Goal: Transaction & Acquisition: Book appointment/travel/reservation

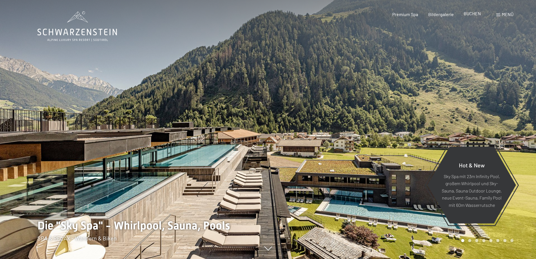
click at [473, 12] on span "BUCHEN" at bounding box center [472, 13] width 17 height 5
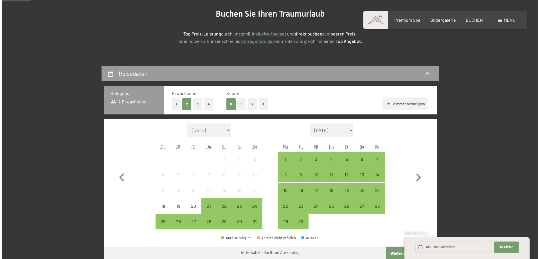
scroll to position [128, 0]
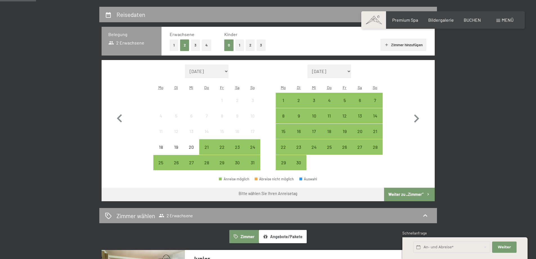
click at [504, 19] on span "Menü" at bounding box center [508, 19] width 12 height 5
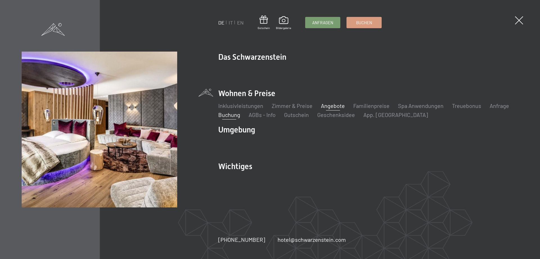
click at [326, 104] on link "Angebote" at bounding box center [333, 105] width 24 height 7
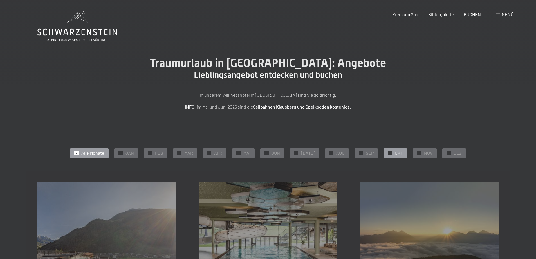
click at [386, 152] on div "✓ OKT" at bounding box center [396, 153] width 24 height 10
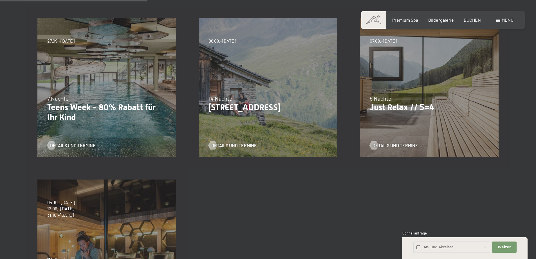
scroll to position [159, 0]
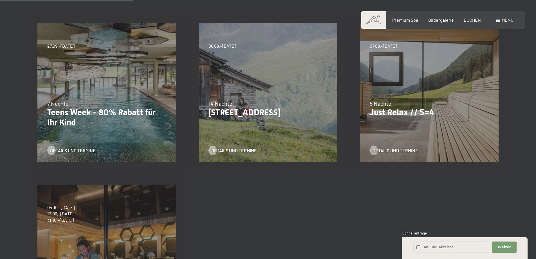
click at [62, 232] on div "04.10.–26.10.2025 01.11.–21.12.2025 10.01.–01.02.2026 07.03.–29.03.2026 16.05.–…" at bounding box center [106, 253] width 161 height 161
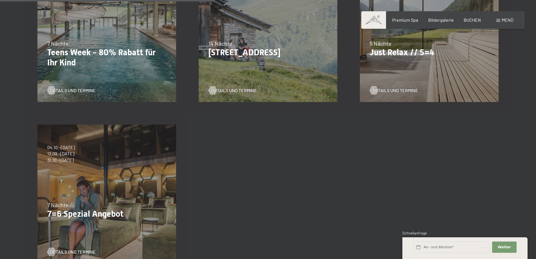
scroll to position [258, 0]
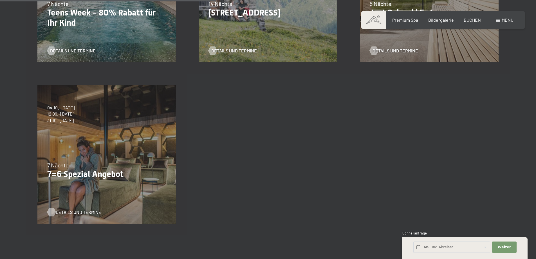
click at [75, 211] on span "Details und Termine" at bounding box center [79, 212] width 46 height 6
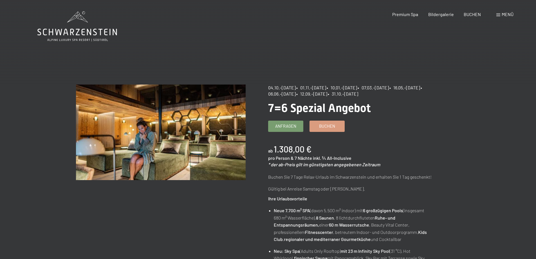
click at [501, 12] on div "Menü" at bounding box center [504, 14] width 17 height 6
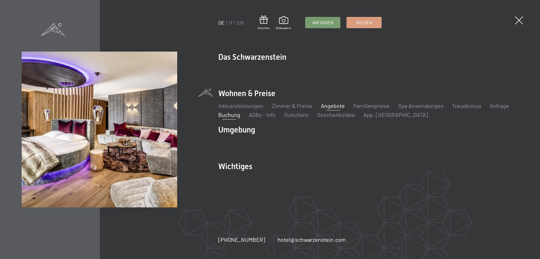
click at [227, 115] on link "Buchung" at bounding box center [229, 114] width 22 height 7
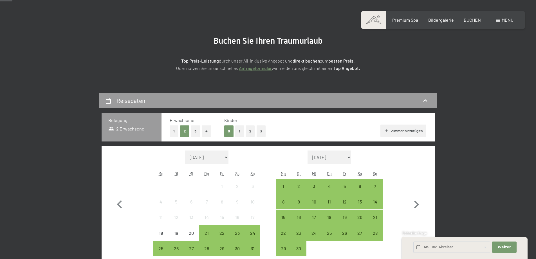
scroll to position [44, 0]
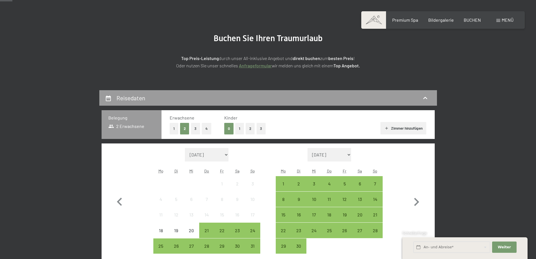
drag, startPoint x: 117, startPoint y: 118, endPoint x: 116, endPoint y: 122, distance: 3.8
click at [117, 118] on h3 "Belegung" at bounding box center [131, 118] width 46 height 6
click at [117, 124] on span "2 Erwachsene" at bounding box center [126, 126] width 36 height 6
click at [118, 124] on span "2 Erwachsene" at bounding box center [126, 126] width 36 height 6
click at [196, 127] on button "3" at bounding box center [195, 129] width 9 height 12
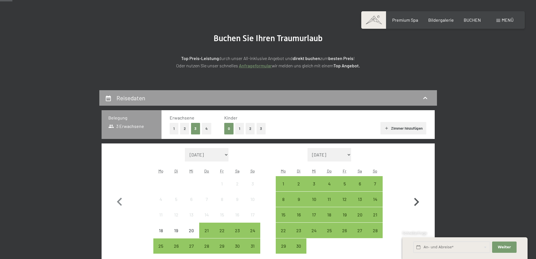
click at [416, 200] on icon "button" at bounding box center [416, 202] width 16 height 16
select select "[DATE]"
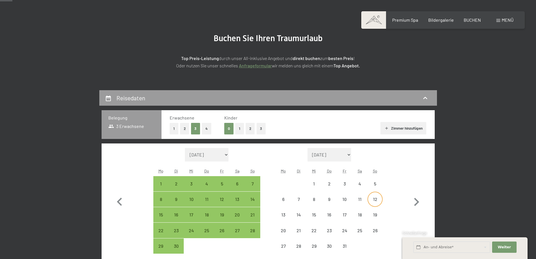
select select "[DATE]"
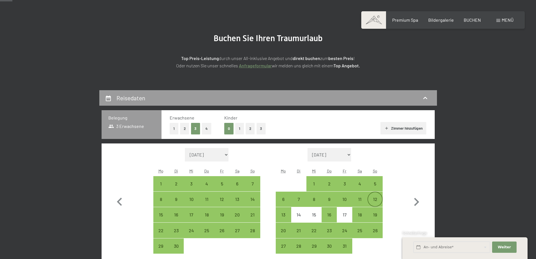
click at [374, 197] on div "12" at bounding box center [375, 204] width 14 height 14
select select "[DATE]"
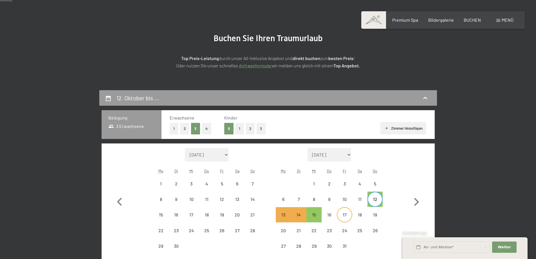
click at [345, 213] on div "17" at bounding box center [344, 219] width 14 height 14
select select "[DATE]"
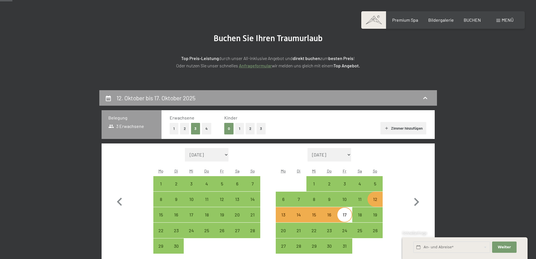
click at [376, 201] on div "12" at bounding box center [375, 204] width 14 height 14
select select "[DATE]"
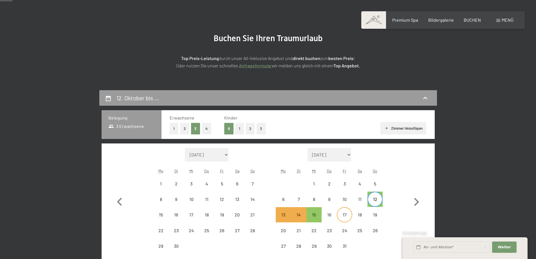
click at [348, 214] on div "17" at bounding box center [344, 219] width 14 height 14
select select "[DATE]"
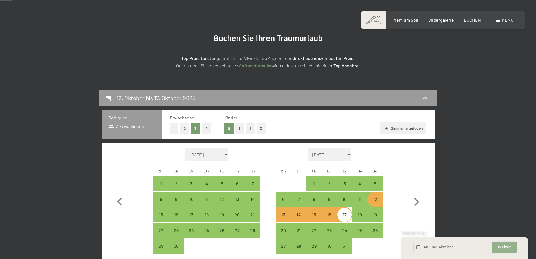
click at [507, 245] on span "Weiter" at bounding box center [504, 246] width 13 height 5
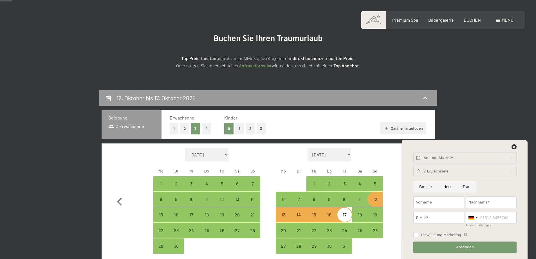
drag, startPoint x: 506, startPoint y: 111, endPoint x: 511, endPoint y: 101, distance: 11.3
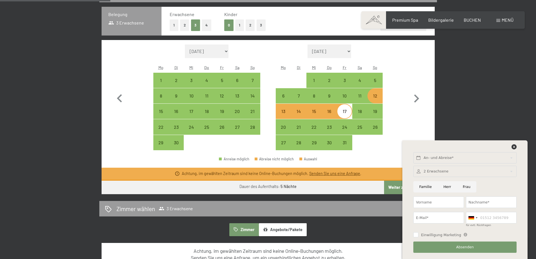
scroll to position [166, 0]
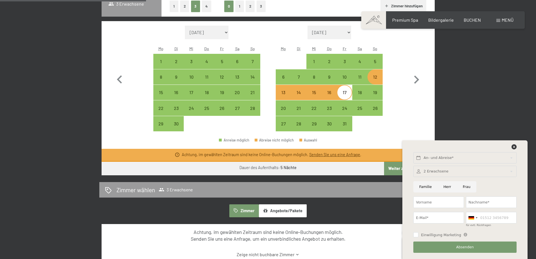
click at [377, 80] on div "12" at bounding box center [375, 82] width 14 height 14
select select "[DATE]"
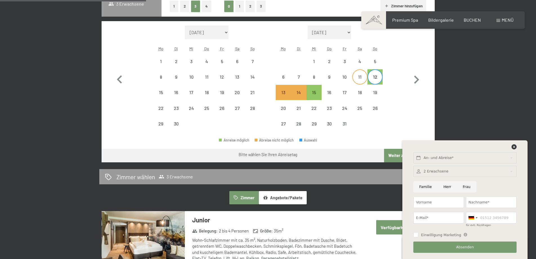
click at [360, 79] on div "11" at bounding box center [360, 82] width 14 height 14
select select "[DATE]"
click at [315, 94] on div "15" at bounding box center [314, 97] width 14 height 14
select select "[DATE]"
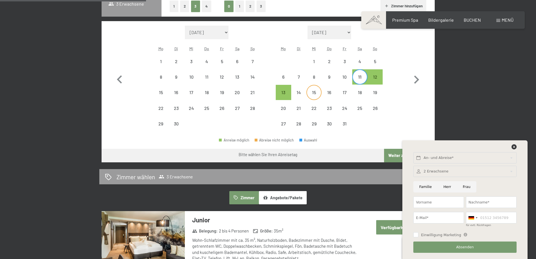
select select "[DATE]"
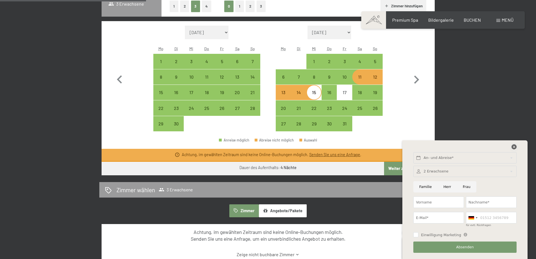
click at [514, 146] on icon at bounding box center [514, 146] width 5 height 5
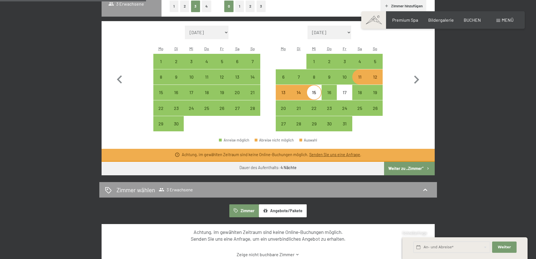
click at [328, 155] on link "Senden Sie uns eine Anfrage" at bounding box center [334, 154] width 51 height 5
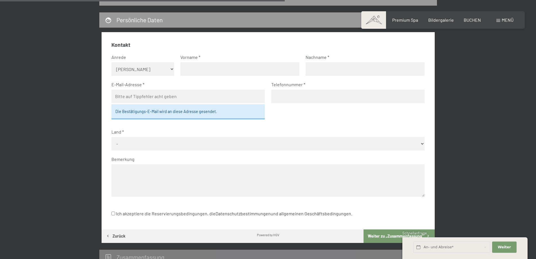
scroll to position [134, 0]
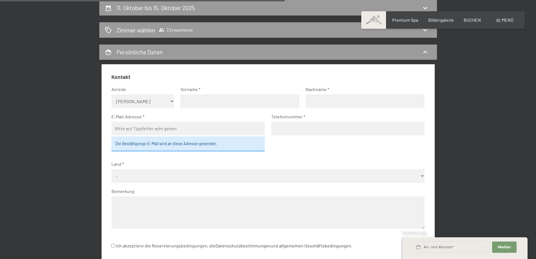
click at [172, 102] on select "Keine Angabe Frau Herr" at bounding box center [142, 101] width 63 height 14
select select "f"
click at [111, 94] on select "Keine Angabe Frau Herr" at bounding box center [142, 101] width 63 height 14
click at [190, 99] on input "text" at bounding box center [239, 101] width 119 height 14
type input "Sieglinde"
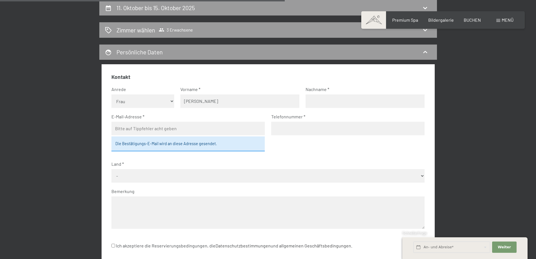
type input "Falkner"
type input "info@haus-romantika.at"
type input "06642244763"
select select "AUT"
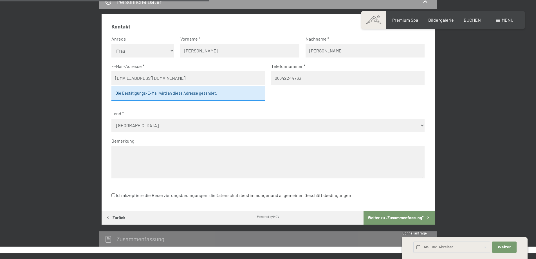
scroll to position [153, 0]
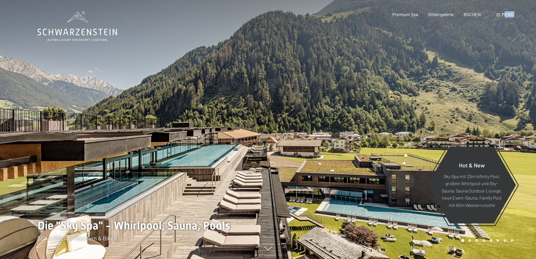
click at [505, 13] on div "Buchen Anfragen Premium Spa Bildergalerie BUCHEN Menü DE IT EN Gutschein Bilder…" at bounding box center [443, 14] width 141 height 6
click at [506, 14] on span "Menü" at bounding box center [508, 14] width 12 height 5
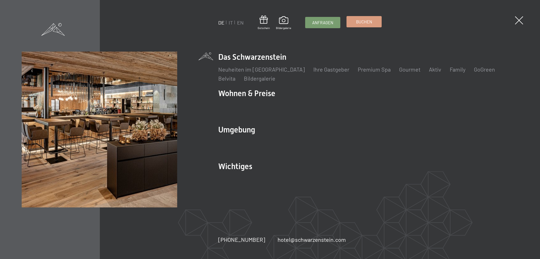
click at [372, 19] on span "Buchen" at bounding box center [364, 22] width 16 height 6
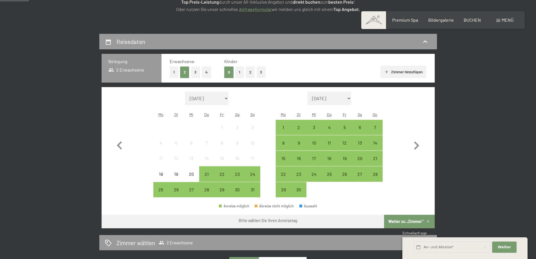
scroll to position [103, 0]
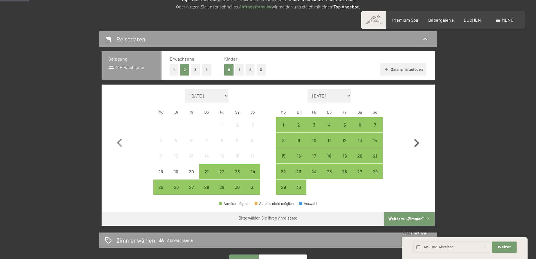
click at [414, 138] on icon "button" at bounding box center [416, 143] width 16 height 16
select select "[DATE]"
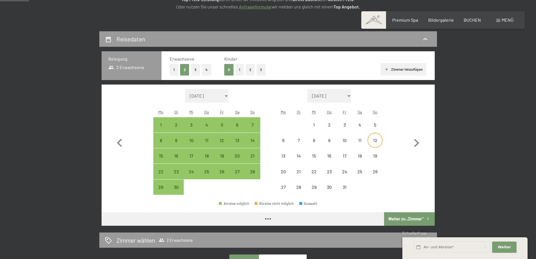
select select "[DATE]"
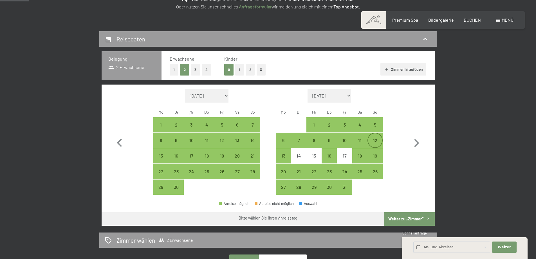
click at [376, 138] on div "12" at bounding box center [375, 145] width 14 height 14
select select "[DATE]"
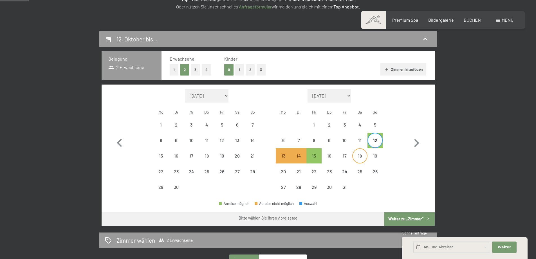
click at [360, 156] on div "18" at bounding box center [360, 160] width 14 height 14
select select "[DATE]"
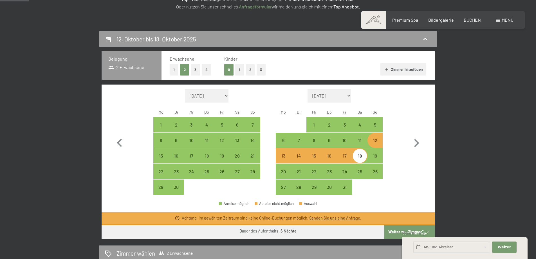
click at [376, 143] on div "12" at bounding box center [375, 145] width 14 height 14
select select "[DATE]"
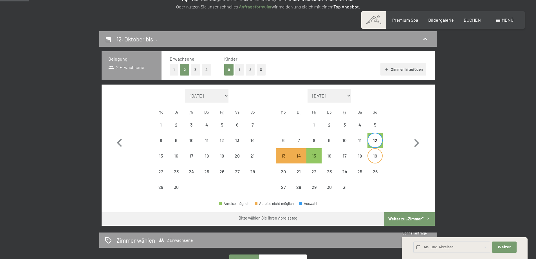
click at [375, 157] on div "19" at bounding box center [375, 160] width 14 height 14
select select "[DATE]"
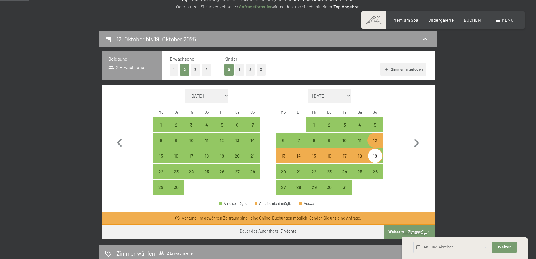
click at [374, 141] on div "12" at bounding box center [375, 145] width 14 height 14
select select "[DATE]"
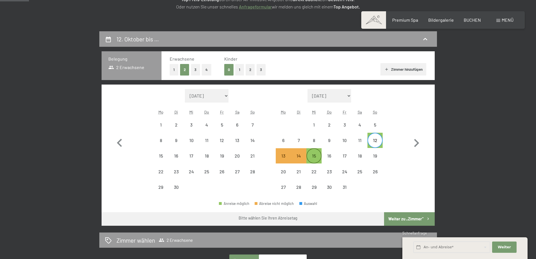
click at [310, 153] on div "15" at bounding box center [314, 156] width 14 height 14
select select "[DATE]"
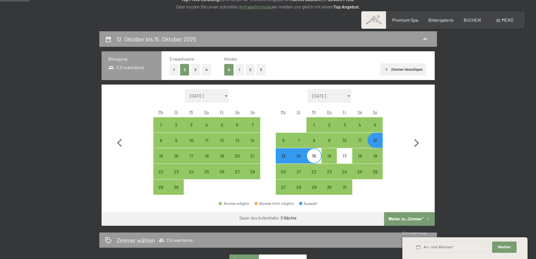
click at [411, 215] on button "Weiter zu „Zimmer“" at bounding box center [409, 219] width 50 height 14
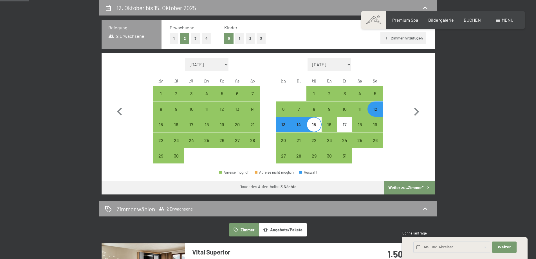
select select "[DATE]"
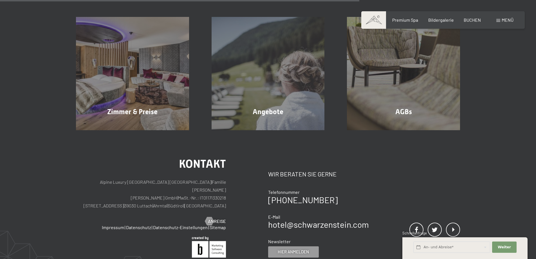
scroll to position [0, 0]
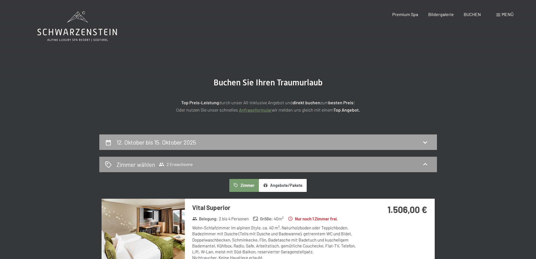
click at [185, 141] on h2 "12. Oktober bis 15. Oktober 2025" at bounding box center [157, 141] width 80 height 7
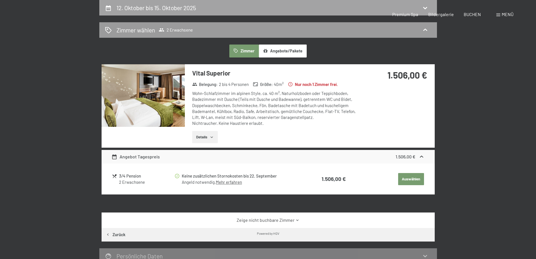
select select "[DATE]"
